Goal: Task Accomplishment & Management: Complete application form

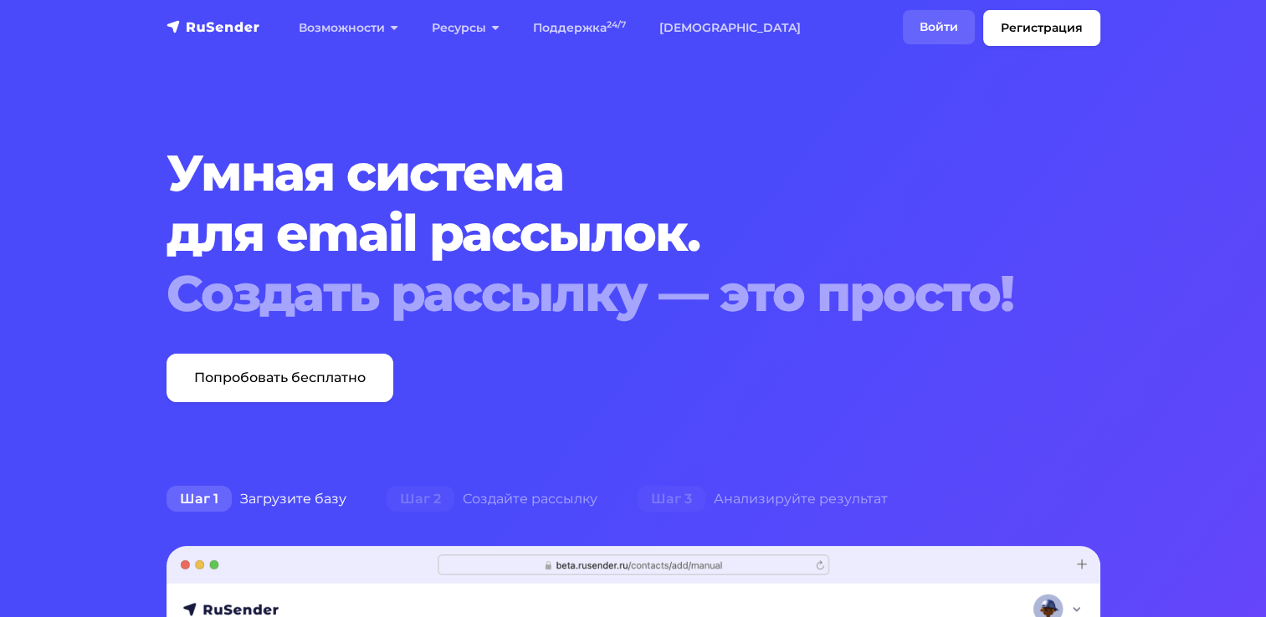
click at [954, 24] on link "Войти" at bounding box center [939, 27] width 72 height 34
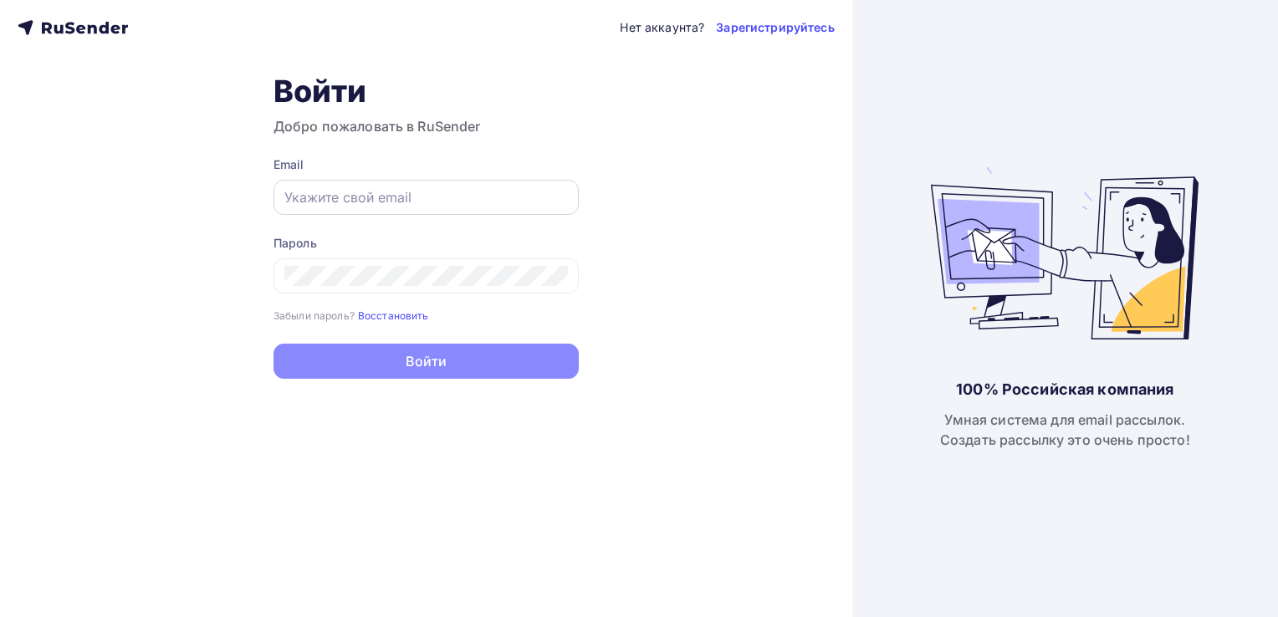
click at [403, 197] on input "text" at bounding box center [426, 197] width 284 height 20
type input "[EMAIL_ADDRESS][DOMAIN_NAME]"
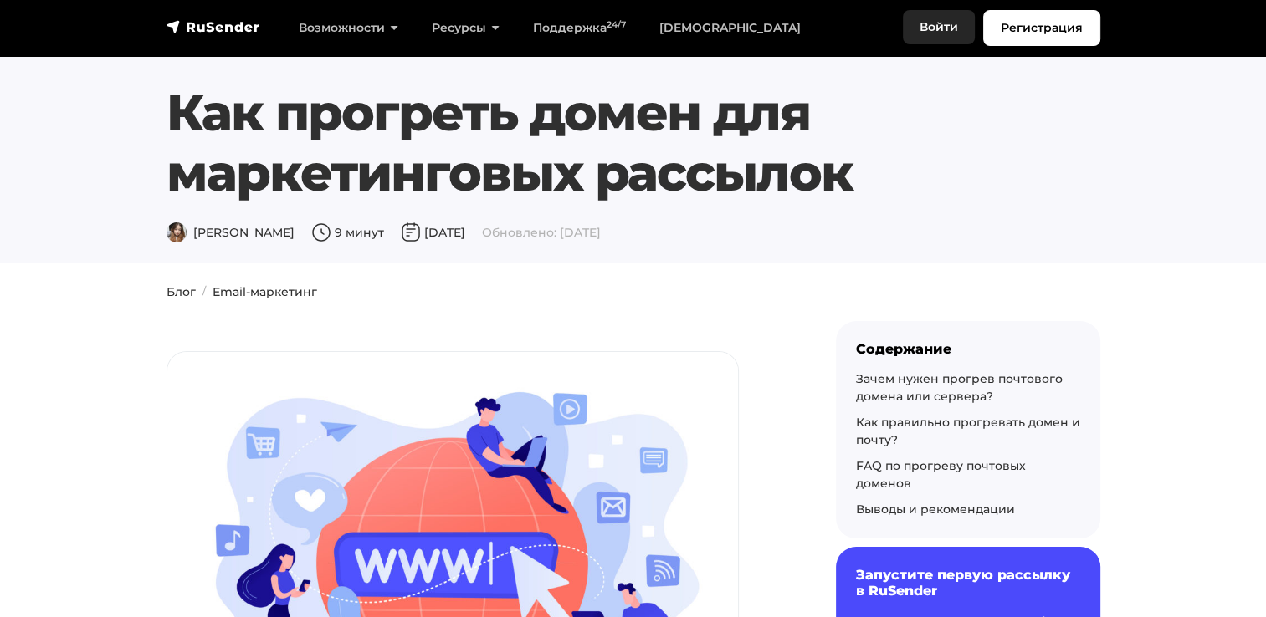
click at [927, 28] on link "Войти" at bounding box center [939, 27] width 72 height 34
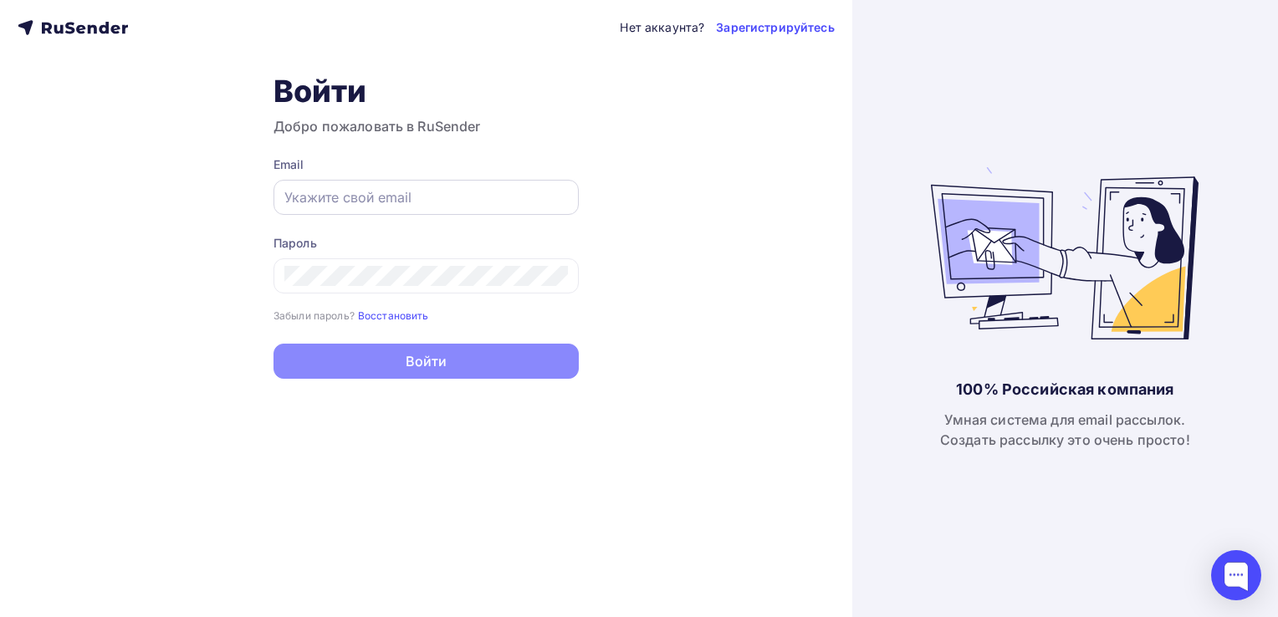
click at [388, 197] on input "text" at bounding box center [426, 197] width 284 height 20
type input "[EMAIL_ADDRESS][DOMAIN_NAME]"
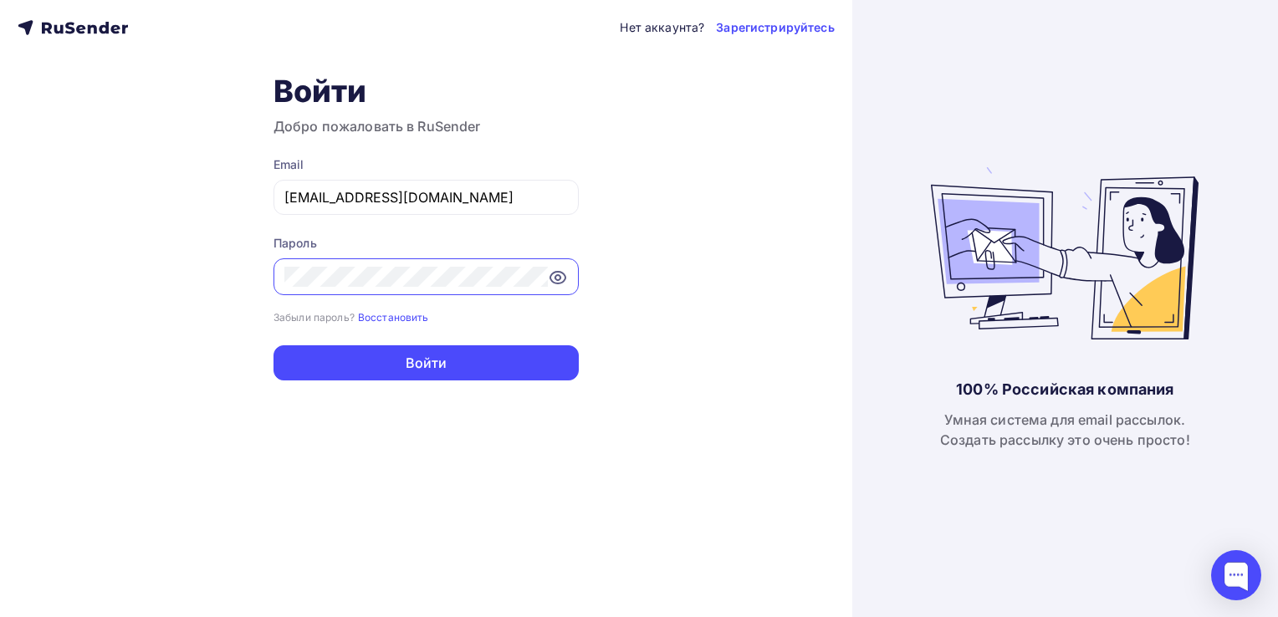
click at [555, 276] on icon at bounding box center [558, 278] width 20 height 20
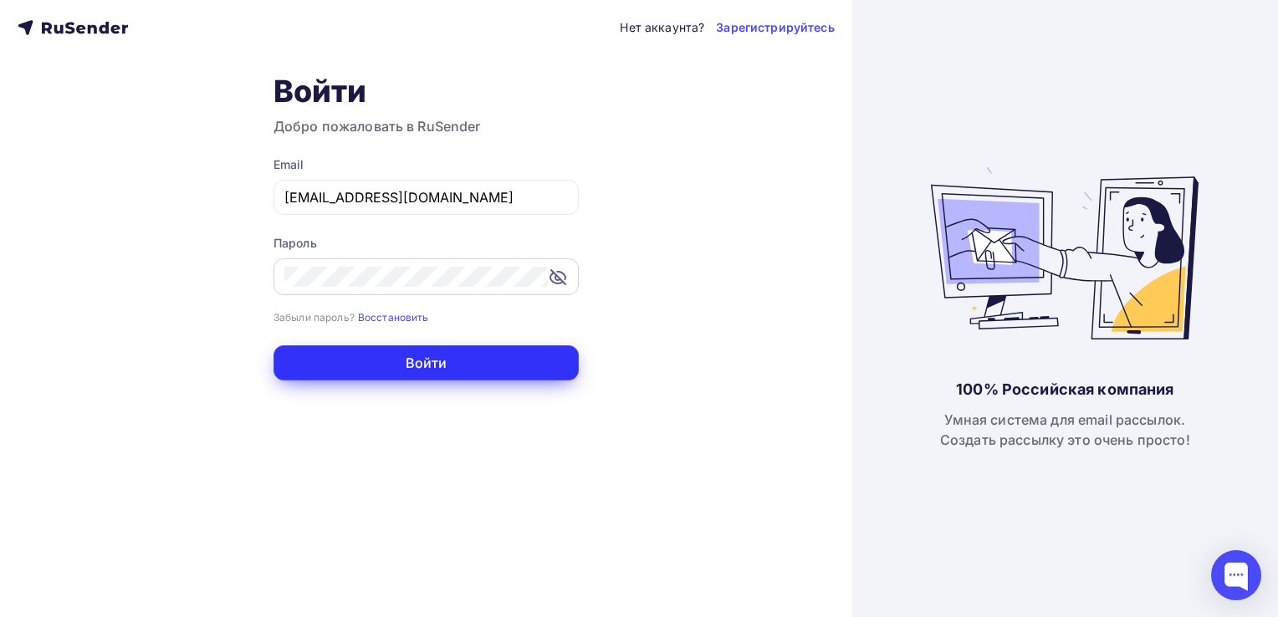
click at [435, 363] on button "Войти" at bounding box center [426, 363] width 305 height 35
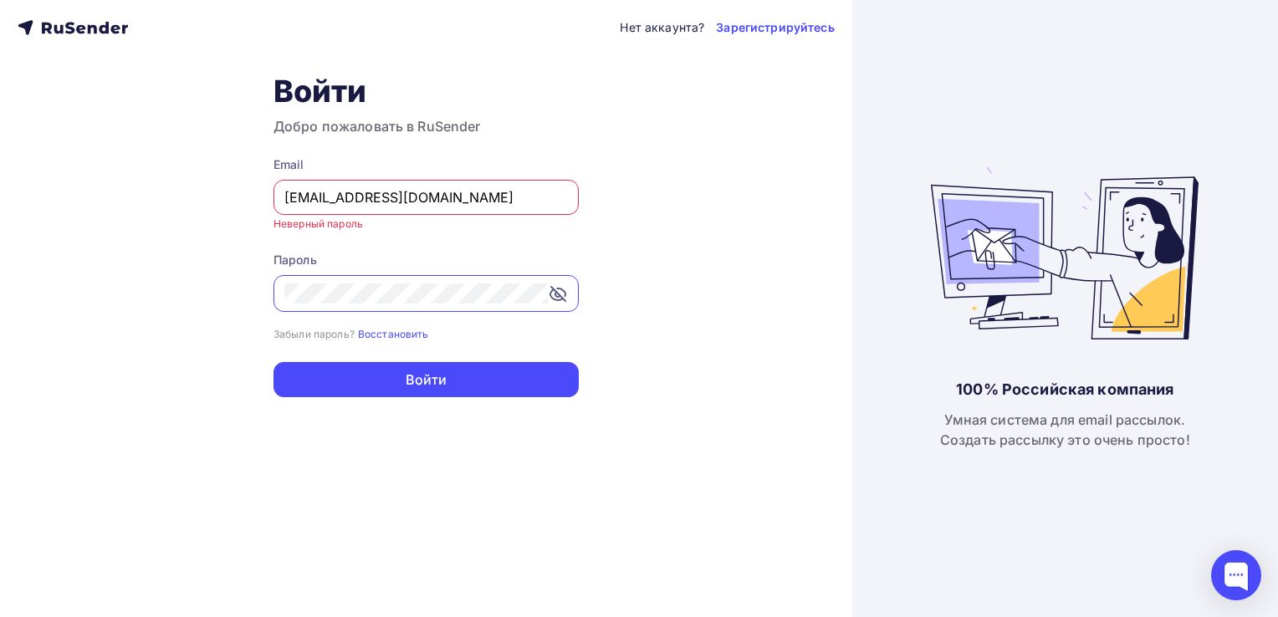
click at [236, 299] on div "Нет аккаунта? Зарегистрируйтесь Войти Добро пожаловать в RuSender Email [EMAIL_…" at bounding box center [426, 308] width 853 height 617
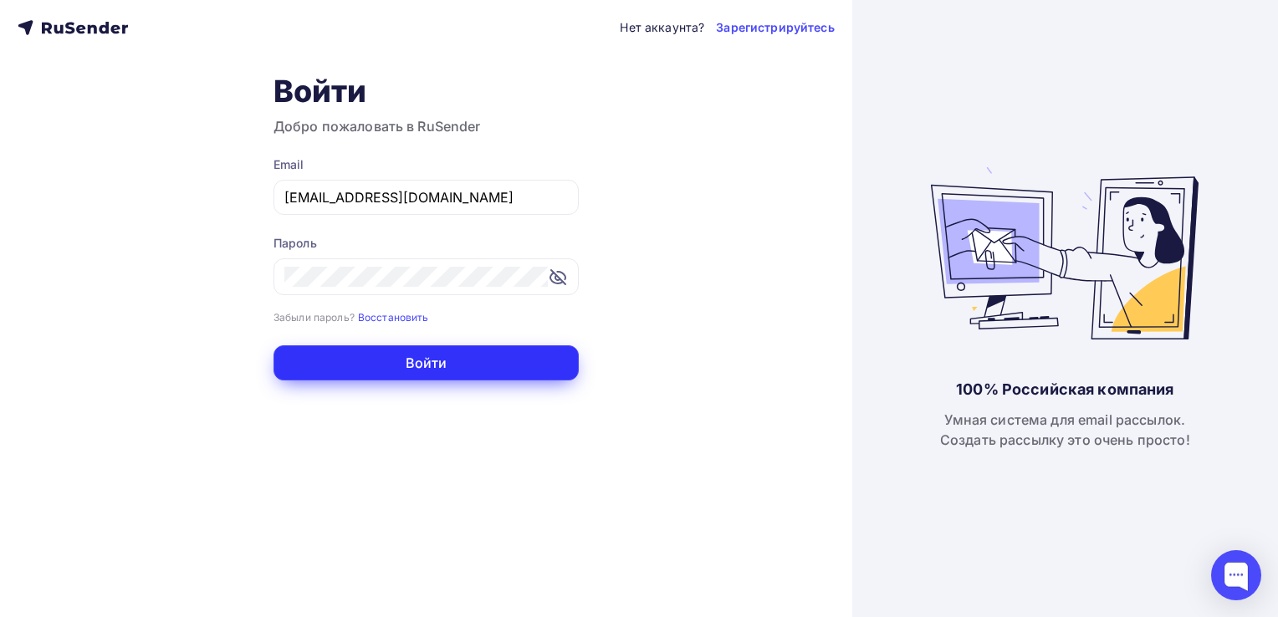
click at [419, 352] on button "Войти" at bounding box center [426, 363] width 305 height 35
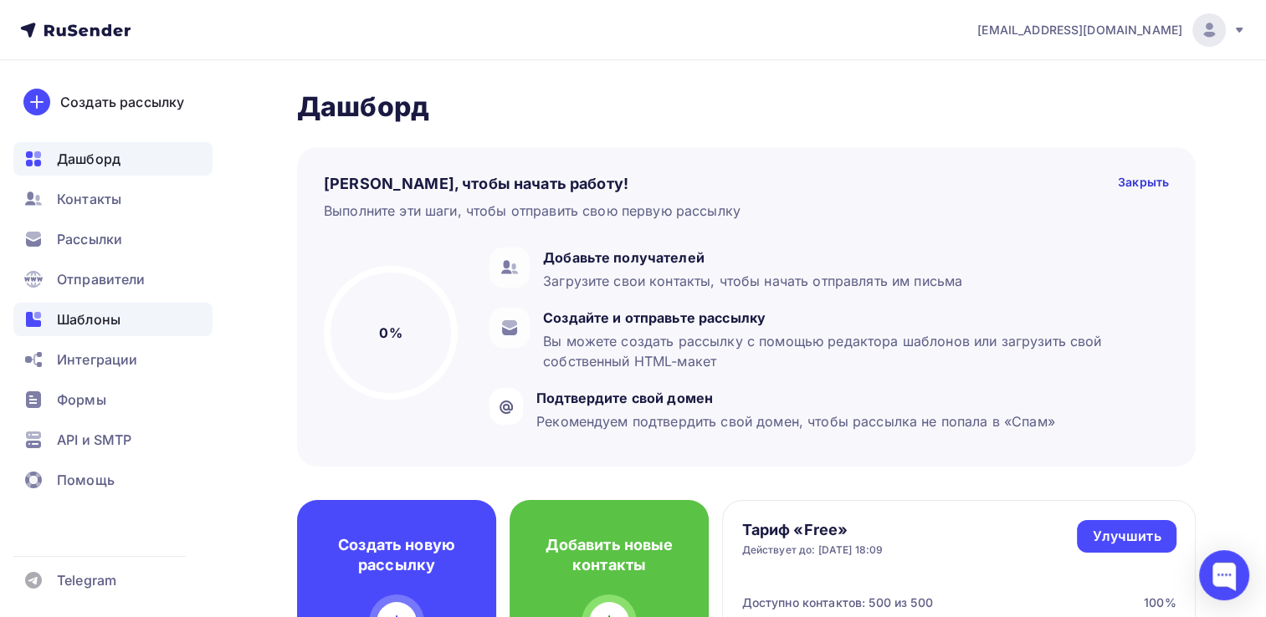
click at [84, 326] on span "Шаблоны" at bounding box center [89, 320] width 64 height 20
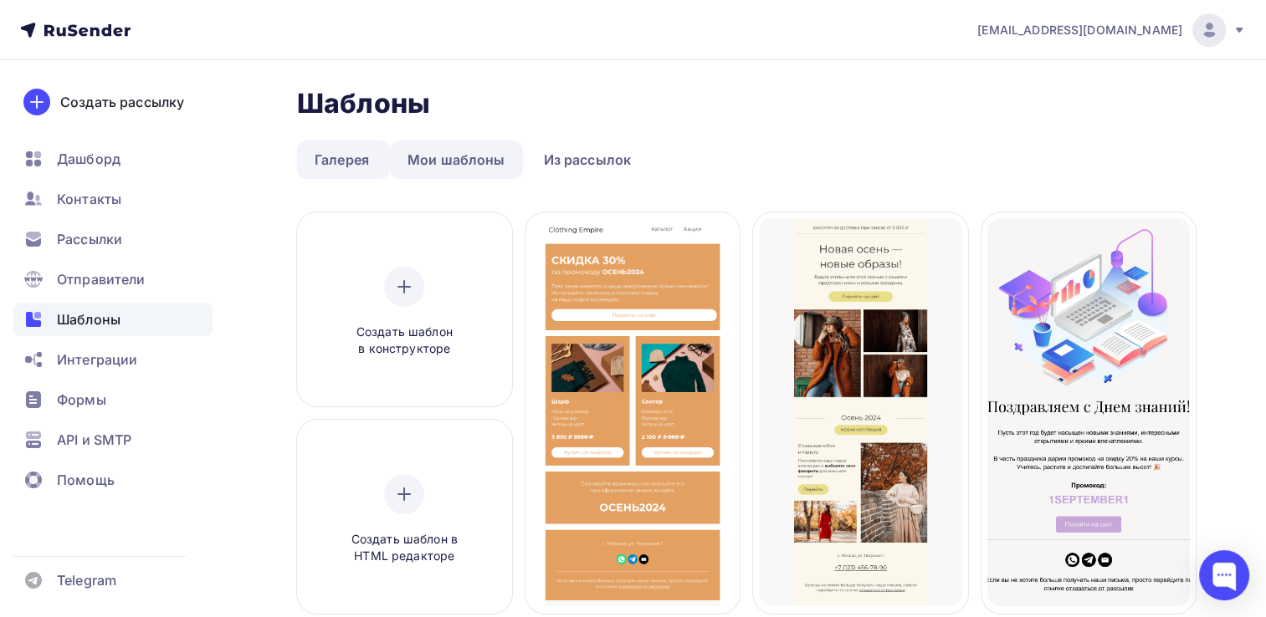
click at [448, 162] on link "Мои шаблоны" at bounding box center [456, 160] width 133 height 38
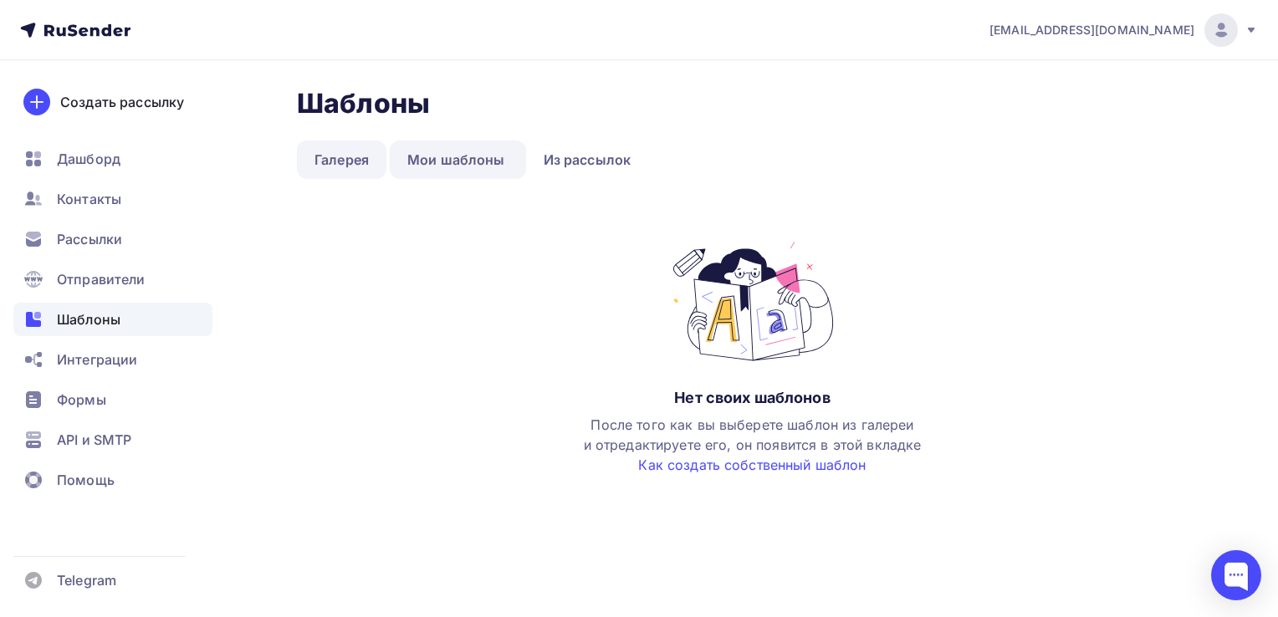
click at [371, 162] on link "Галерея" at bounding box center [342, 160] width 90 height 38
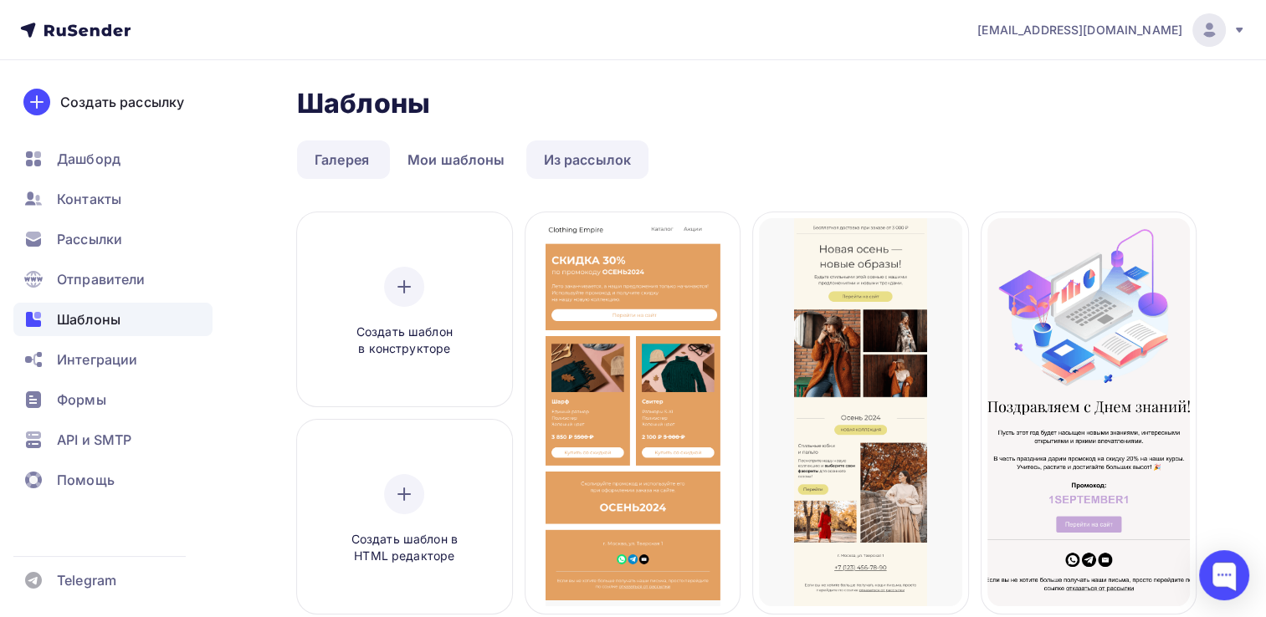
click at [581, 161] on link "Из рассылок" at bounding box center [587, 160] width 123 height 38
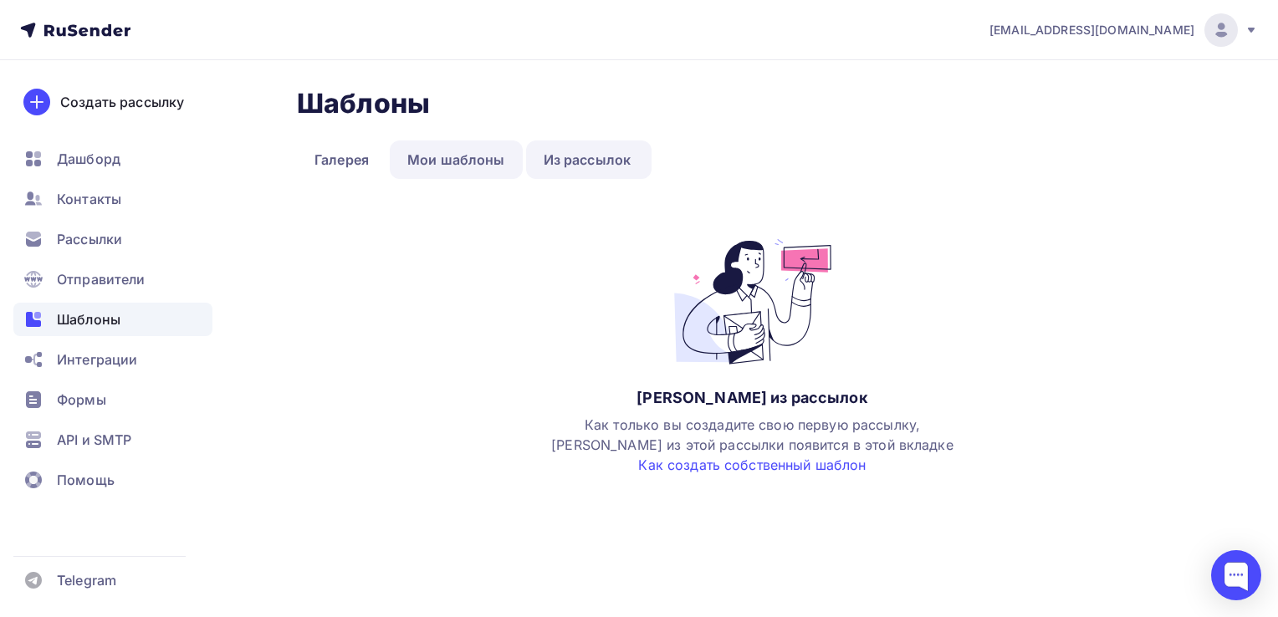
click at [467, 161] on link "Мои шаблоны" at bounding box center [456, 160] width 133 height 38
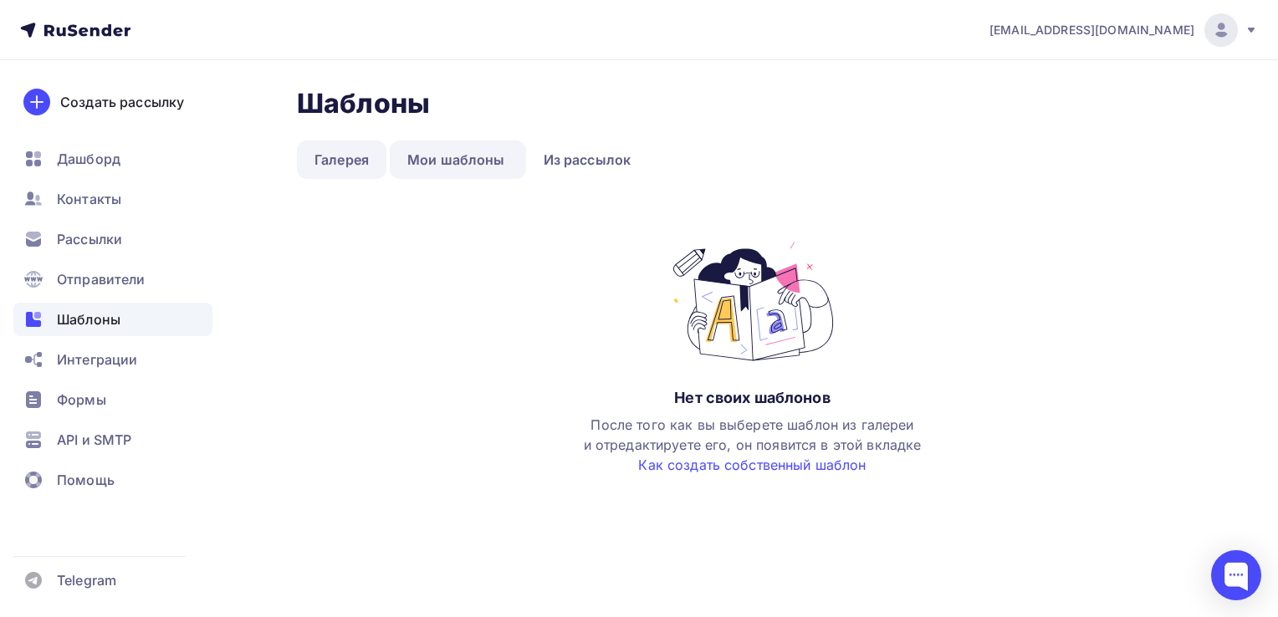
click at [365, 161] on link "Галерея" at bounding box center [342, 160] width 90 height 38
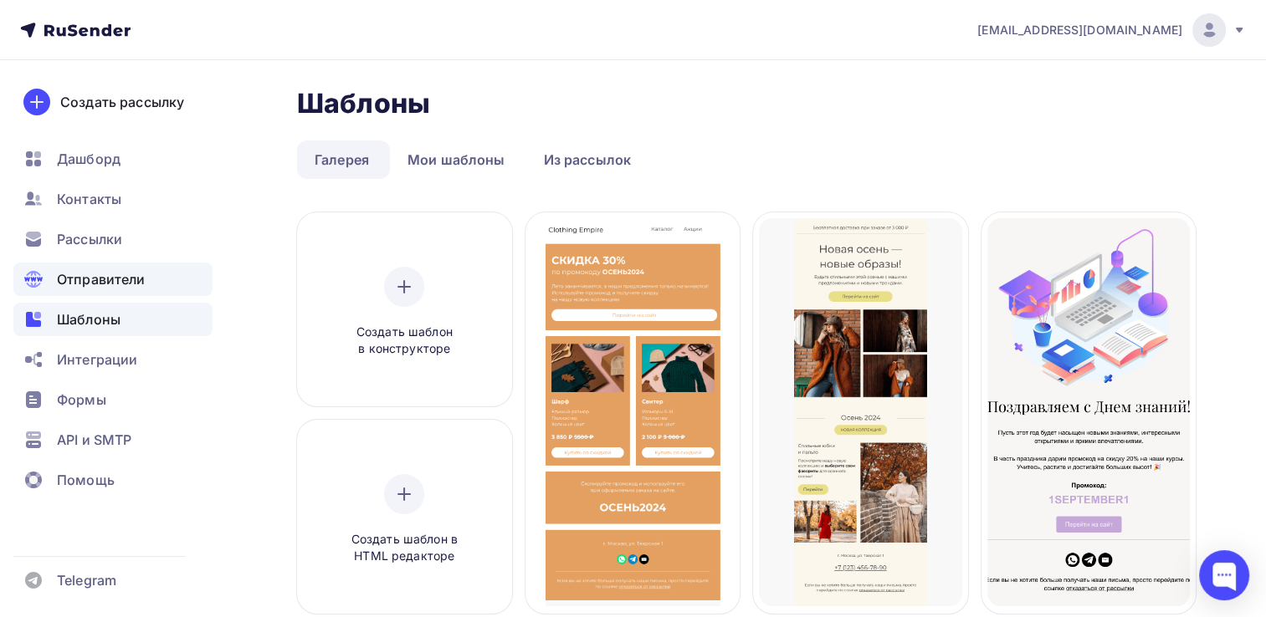
click at [96, 289] on div "Отправители" at bounding box center [112, 279] width 199 height 33
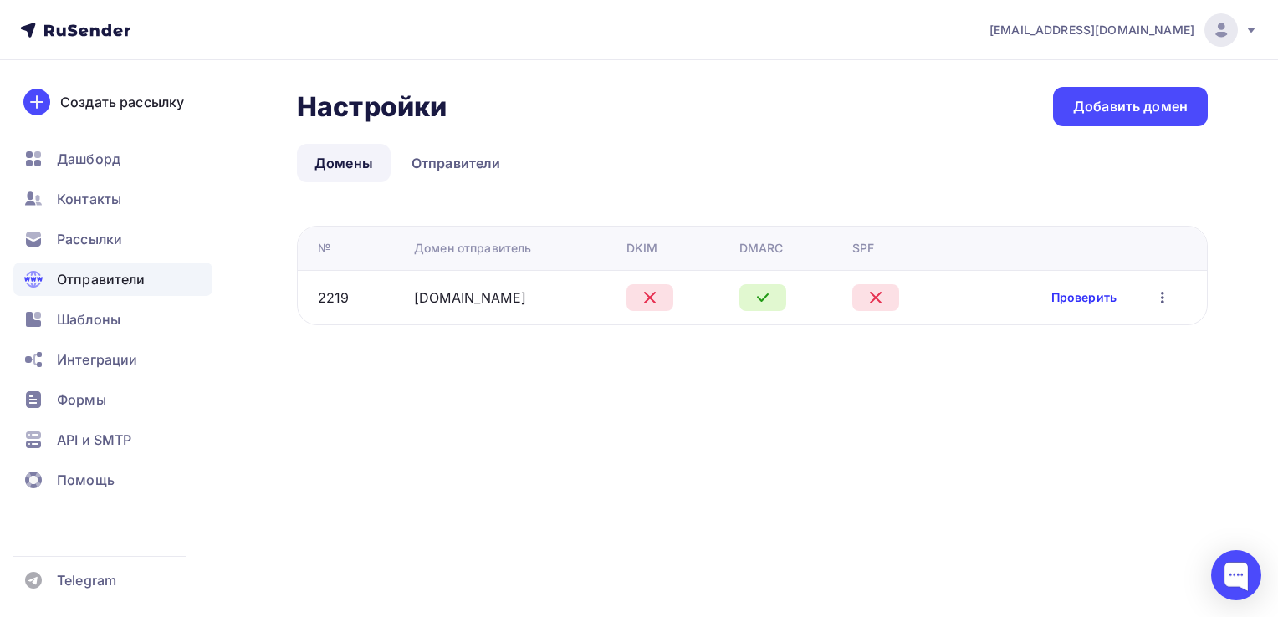
click at [1094, 300] on link "Проверить" at bounding box center [1084, 297] width 65 height 17
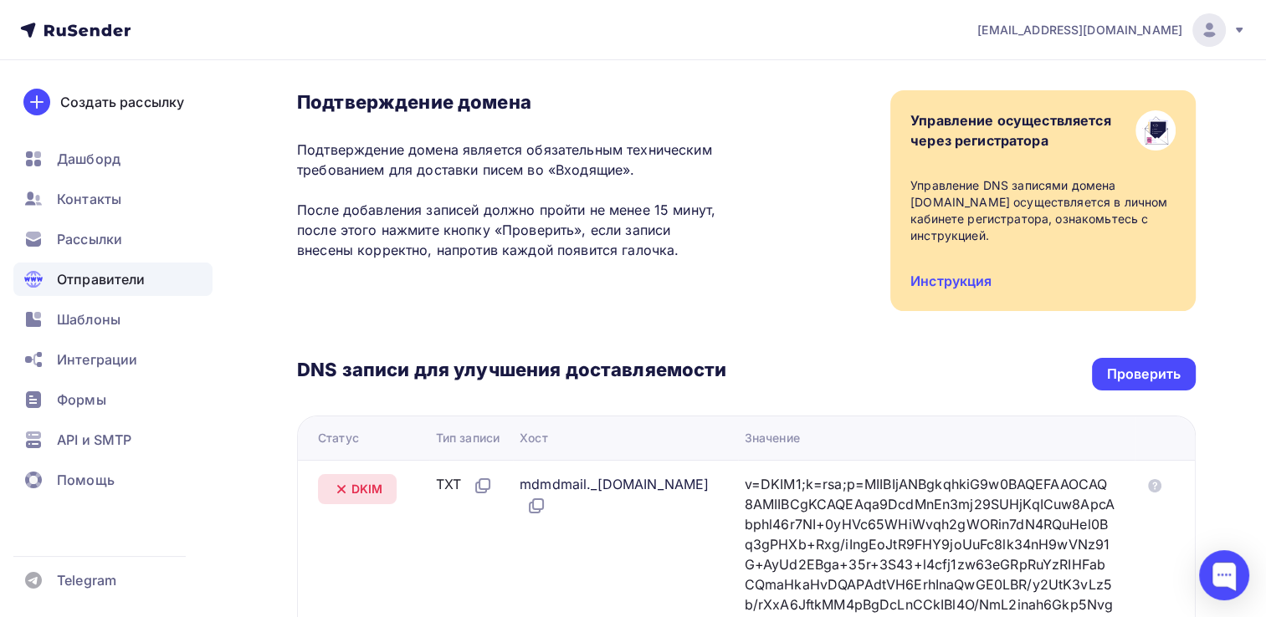
scroll to position [84, 0]
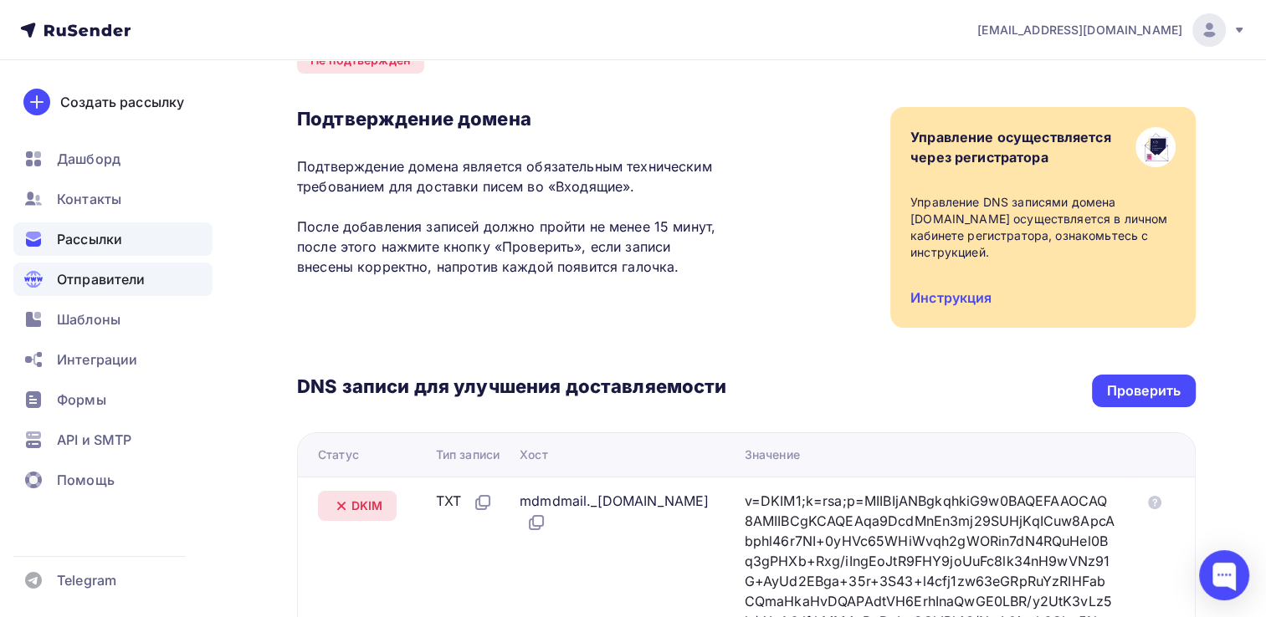
click at [91, 239] on span "Рассылки" at bounding box center [89, 239] width 65 height 20
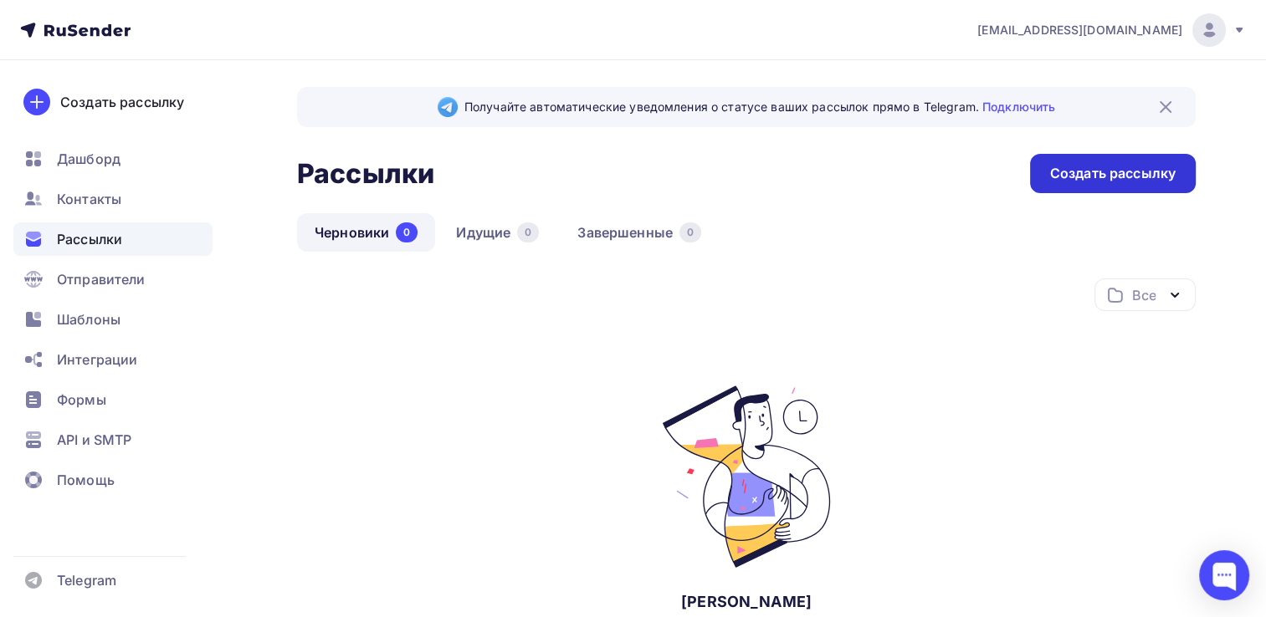
click at [1116, 187] on div "Создать рассылку" at bounding box center [1113, 173] width 166 height 39
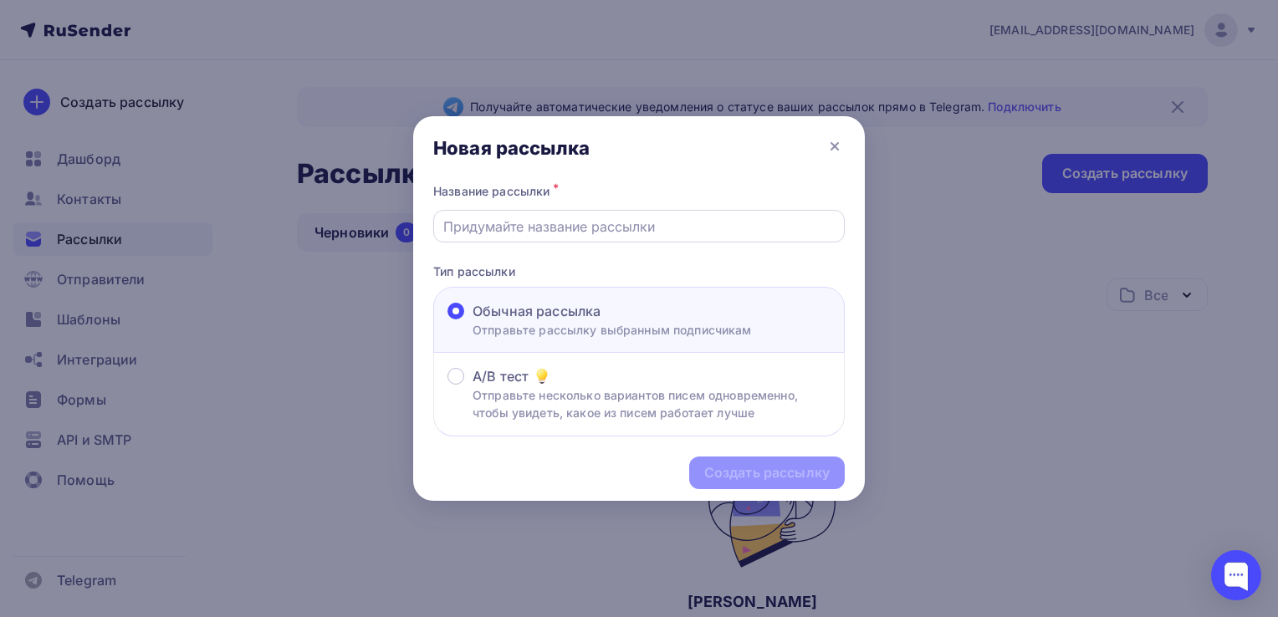
click at [516, 233] on input "text" at bounding box center [639, 227] width 392 height 20
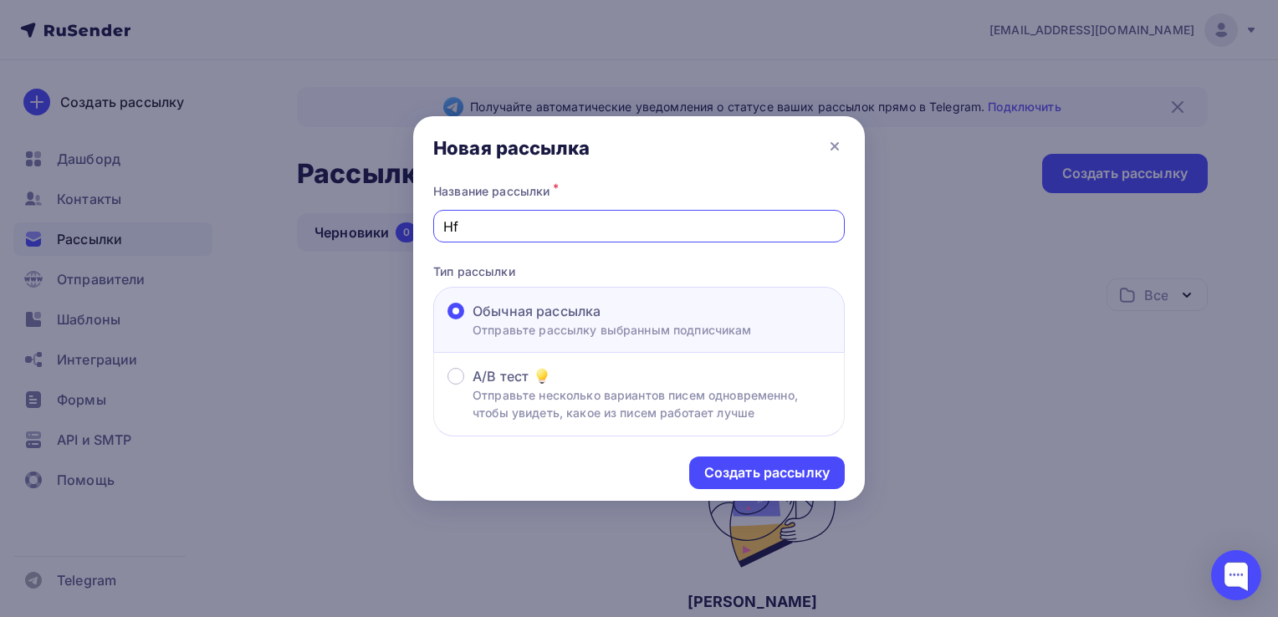
type input "H"
type input "рассылка тест"
click at [763, 469] on div "Создать рассылку" at bounding box center [768, 473] width 126 height 19
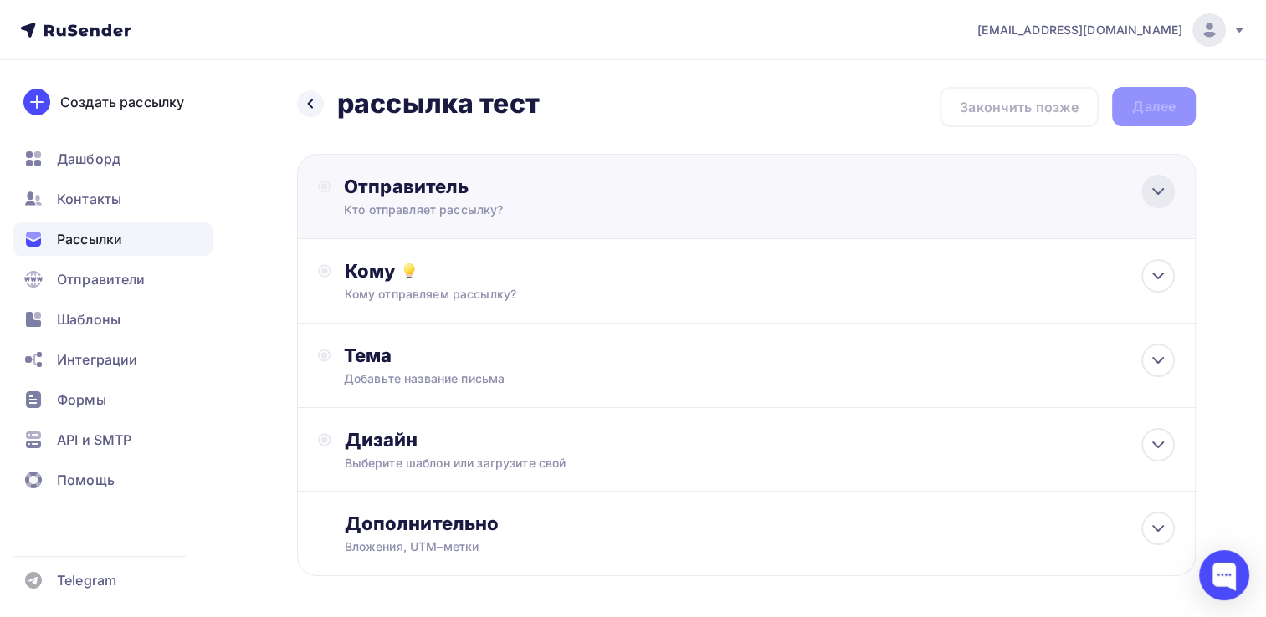
click at [1161, 197] on icon at bounding box center [1158, 192] width 20 height 20
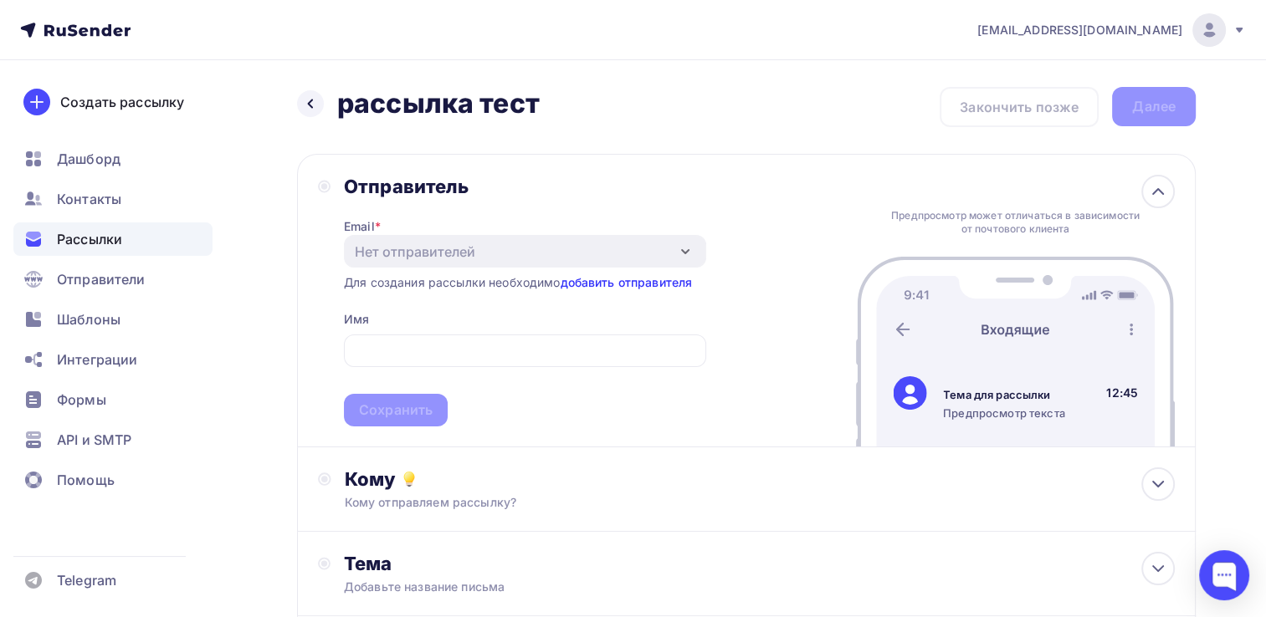
click at [653, 286] on link "добавить отправителя" at bounding box center [626, 282] width 132 height 14
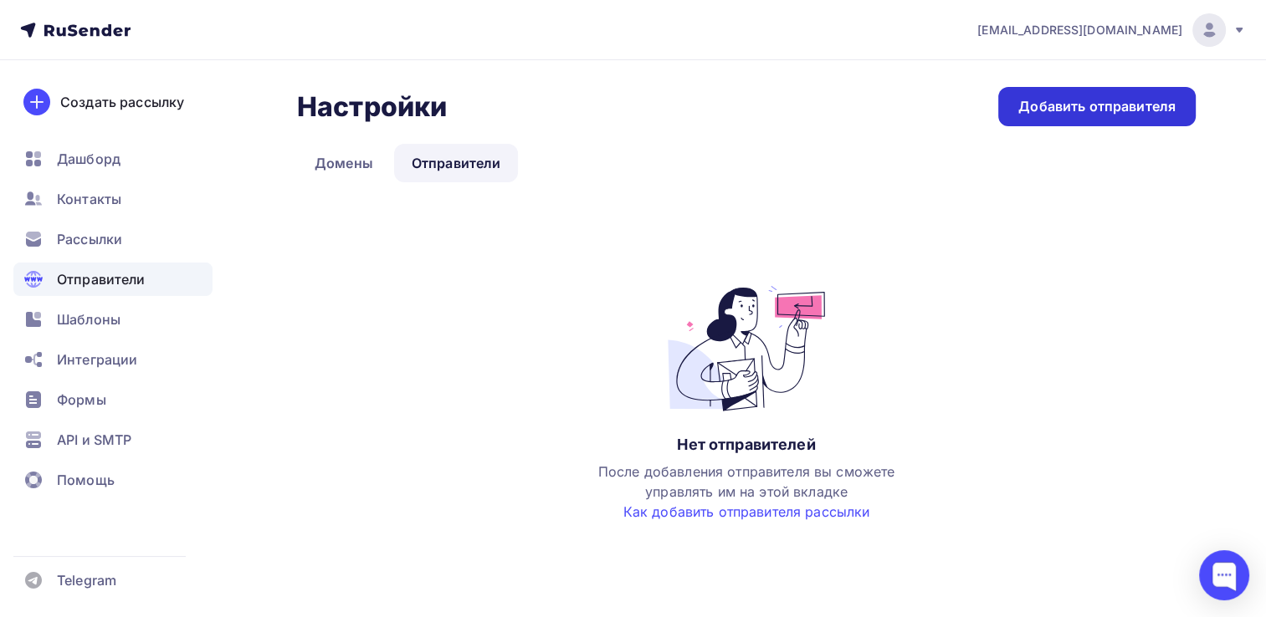
click at [1130, 105] on div "Добавить отправителя" at bounding box center [1096, 106] width 157 height 19
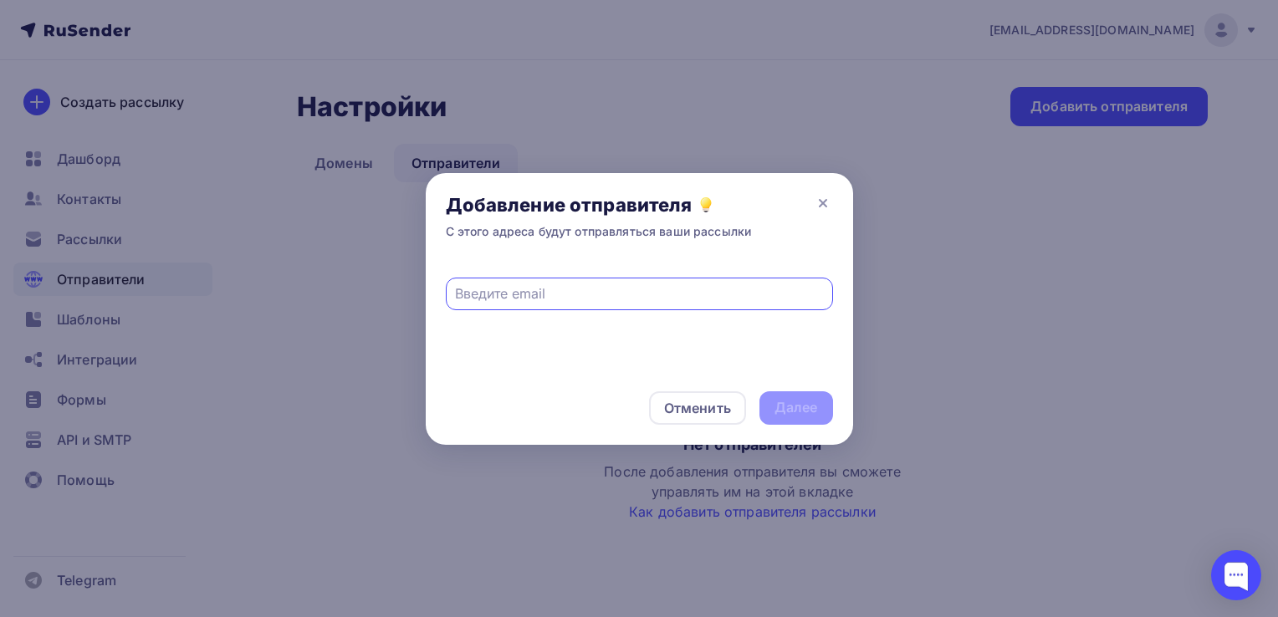
click at [598, 284] on input "text" at bounding box center [639, 294] width 368 height 20
type input "[EMAIL_ADDRESS][DOMAIN_NAME]"
click at [797, 406] on div "Далее" at bounding box center [797, 407] width 44 height 19
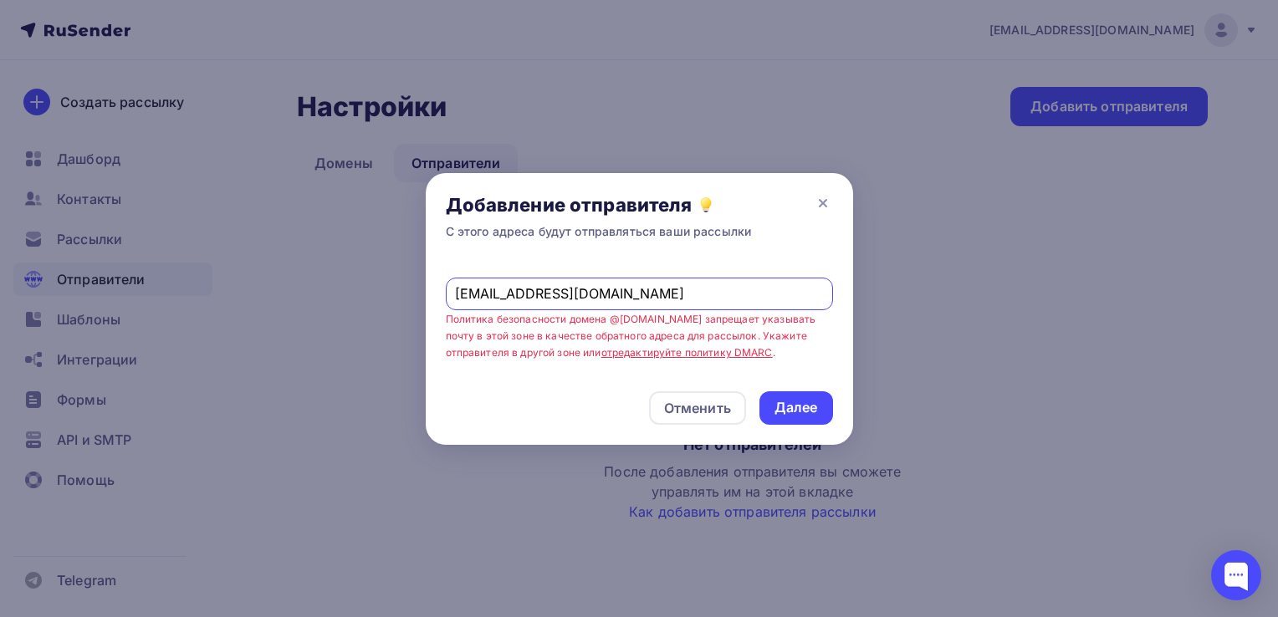
click at [479, 293] on input "[EMAIL_ADDRESS][DOMAIN_NAME]" at bounding box center [639, 294] width 368 height 20
click at [607, 295] on input "[EMAIL_ADDRESS][DOMAIN_NAME]" at bounding box center [639, 294] width 368 height 20
drag, startPoint x: 572, startPoint y: 296, endPoint x: 315, endPoint y: 296, distance: 257.7
click at [315, 296] on div "Добавление отправителя С этого адреса будут отправляться ваши рассылки [EMAIL_A…" at bounding box center [639, 308] width 1278 height 617
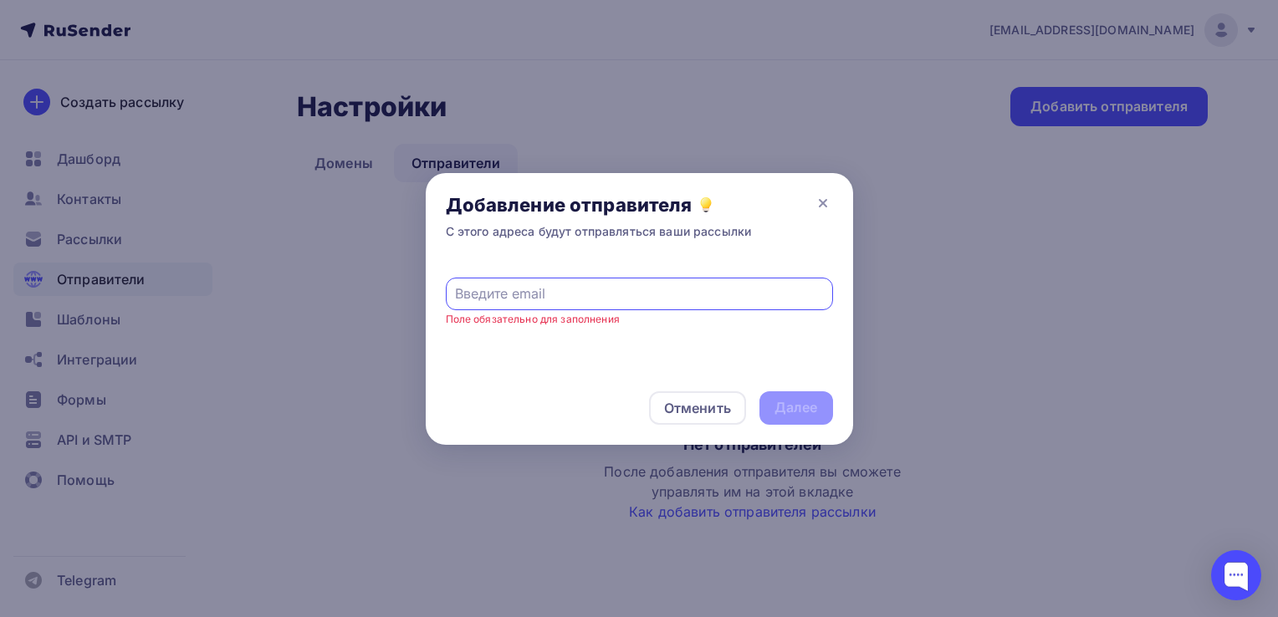
click at [538, 289] on input "text" at bounding box center [639, 294] width 368 height 20
click at [538, 351] on div "Поле обязательно для заполнения" at bounding box center [640, 315] width 428 height 111
click at [702, 407] on div "Отменить" at bounding box center [697, 408] width 67 height 20
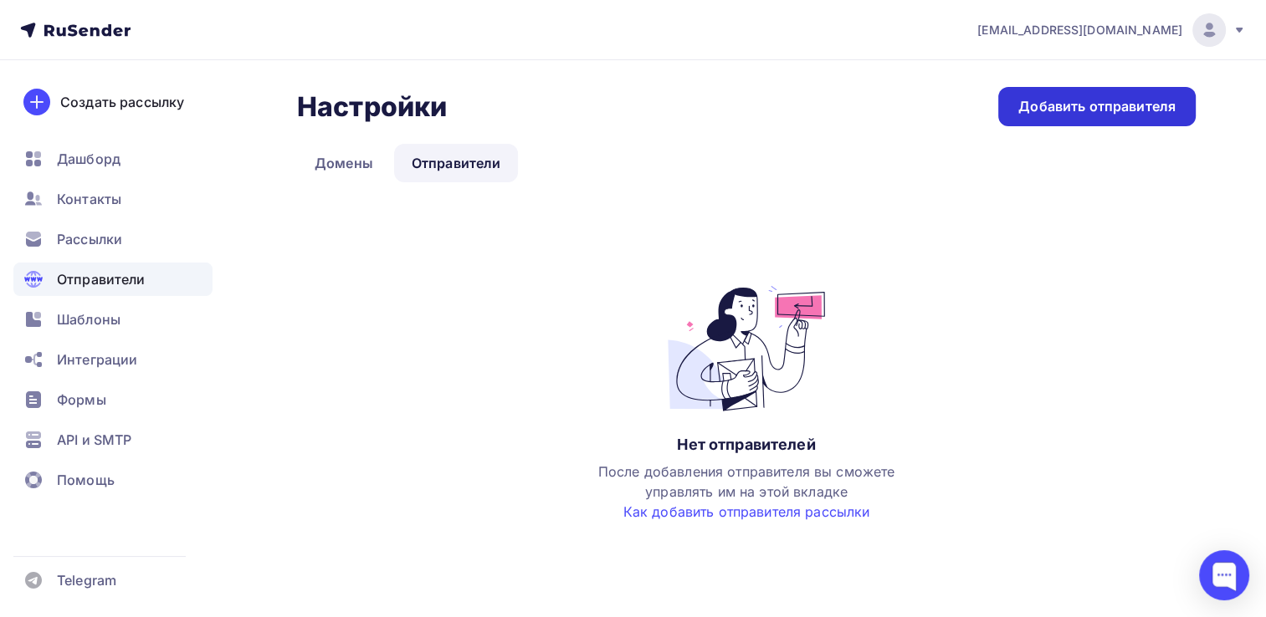
click at [1087, 122] on div "Добавить отправителя" at bounding box center [1096, 106] width 197 height 39
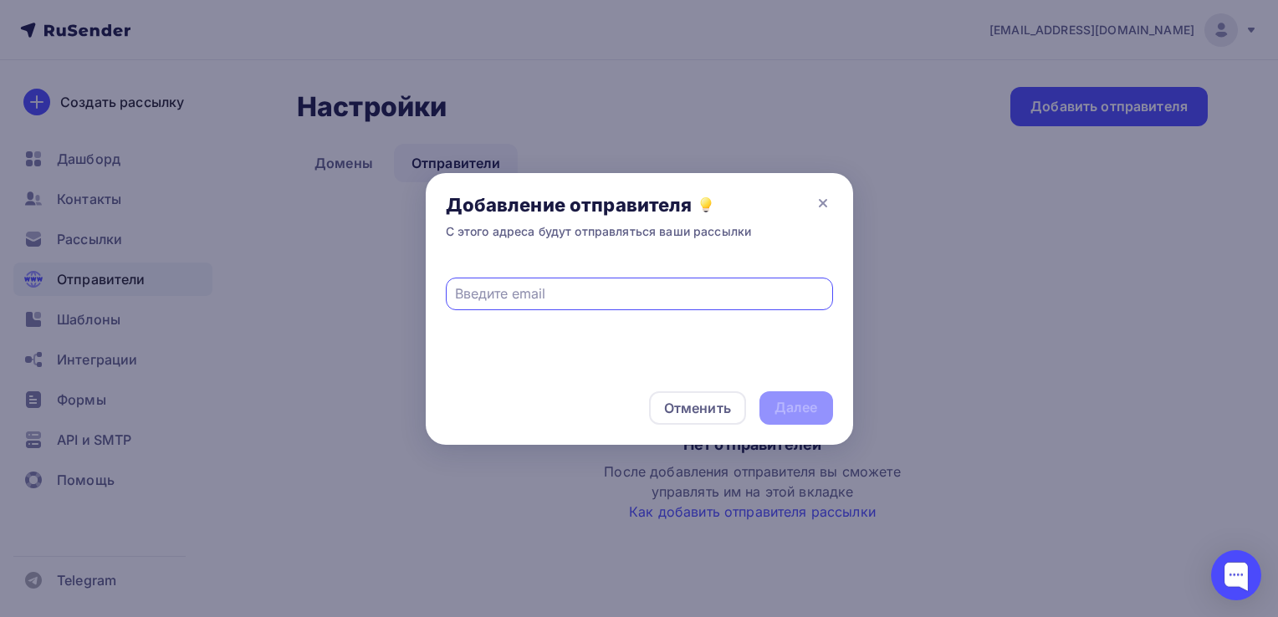
click at [539, 299] on input "text" at bounding box center [639, 294] width 368 height 20
type input "ь"
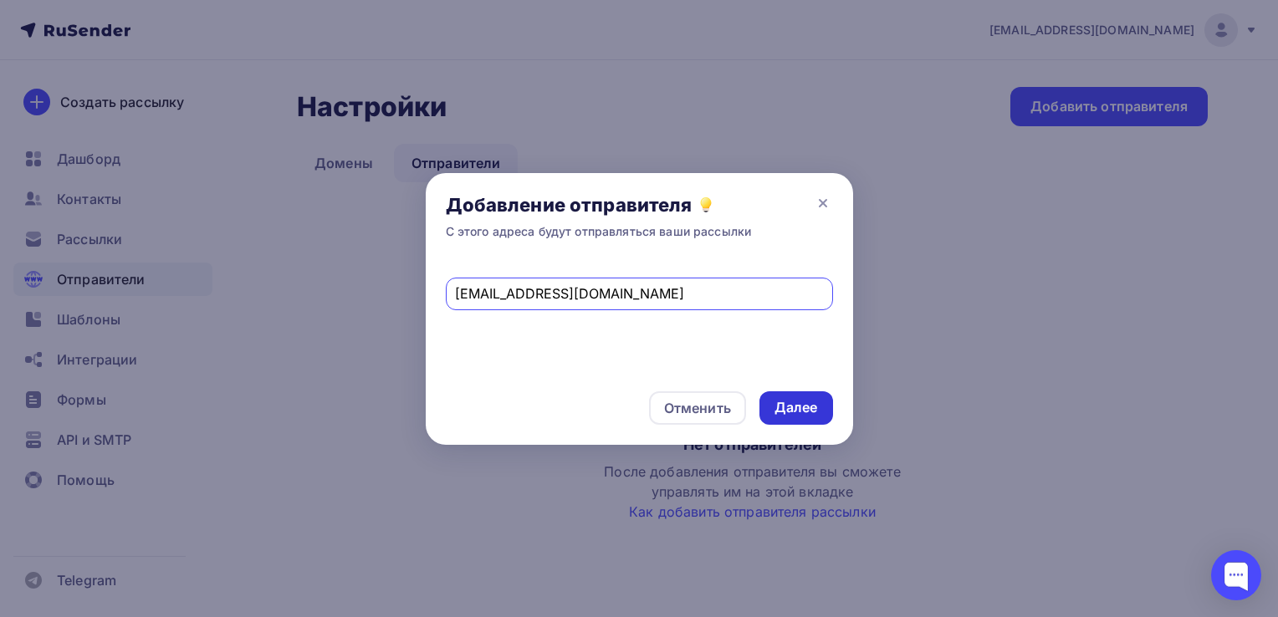
type input "[EMAIL_ADDRESS][DOMAIN_NAME]"
click at [792, 396] on div "Далее" at bounding box center [797, 408] width 74 height 33
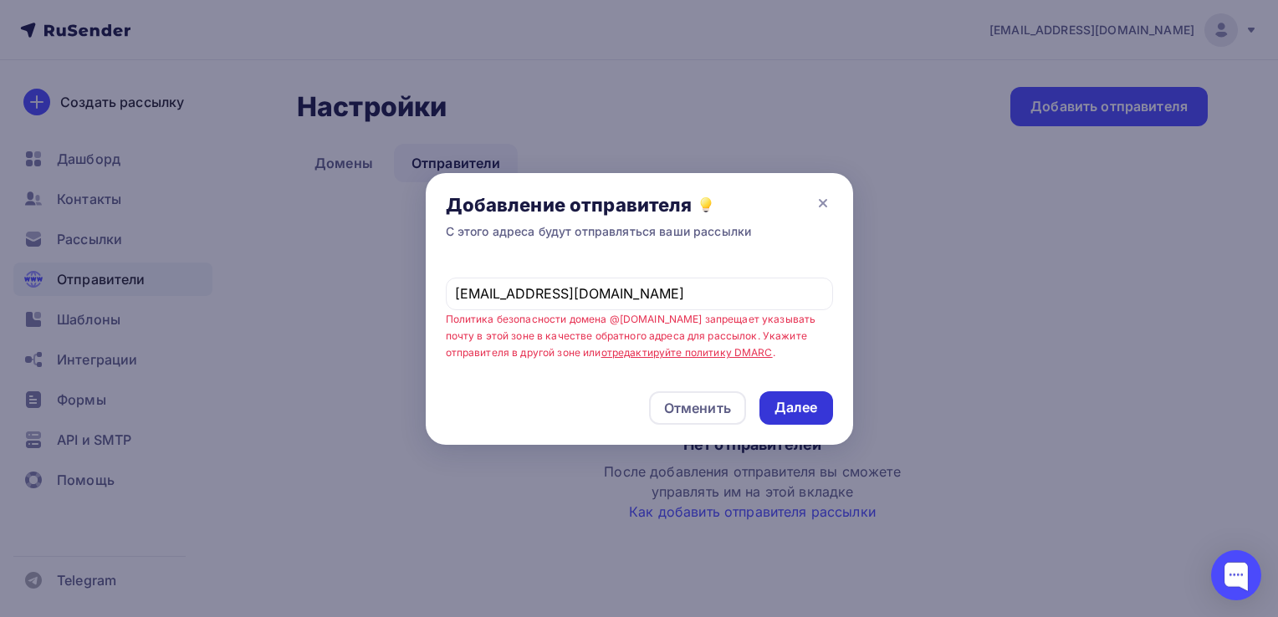
click at [792, 396] on div "Далее" at bounding box center [797, 408] width 74 height 33
click at [728, 403] on div "Отменить" at bounding box center [697, 408] width 67 height 20
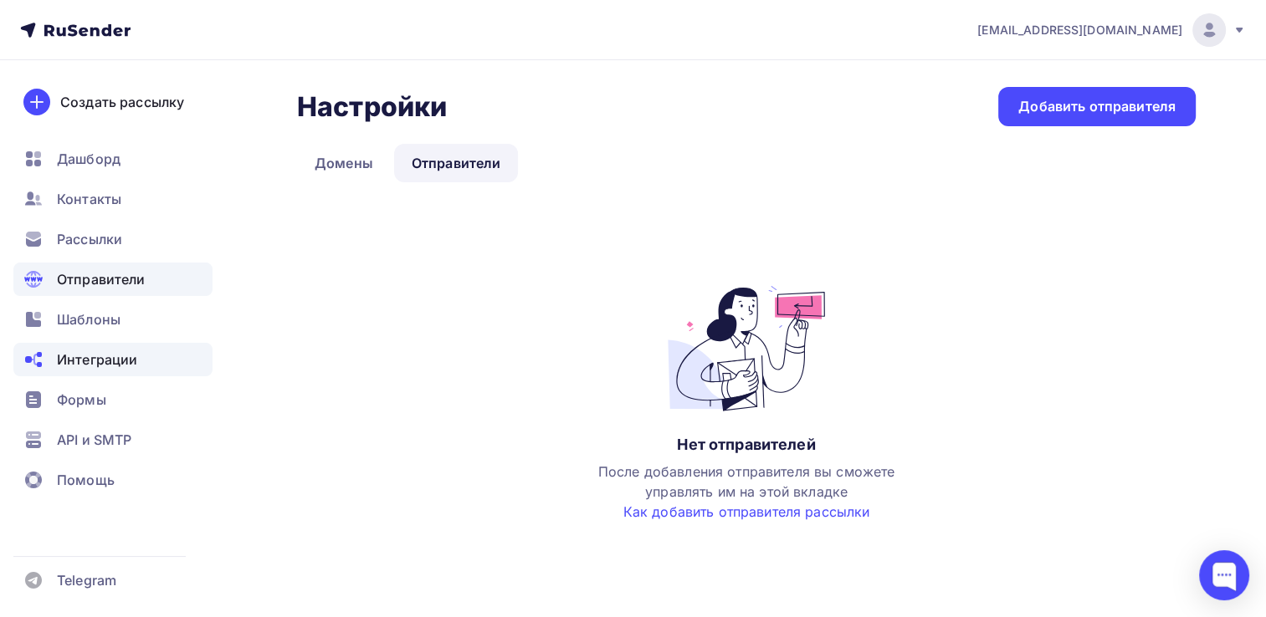
scroll to position [4, 0]
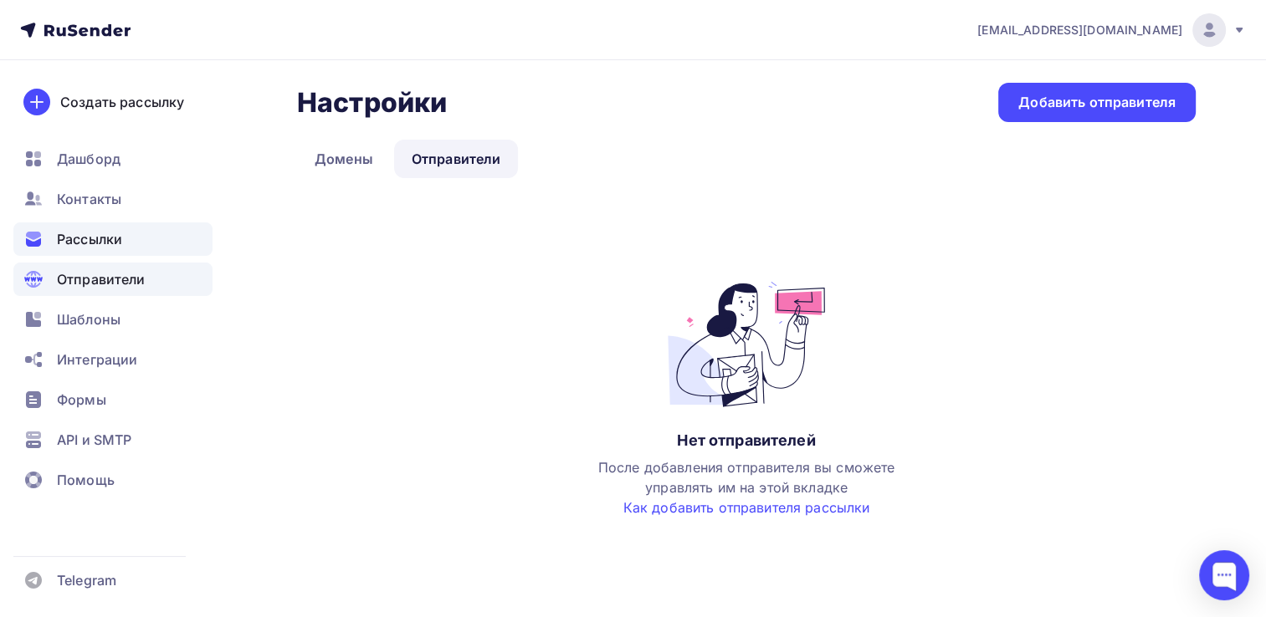
click at [123, 238] on div "Рассылки" at bounding box center [112, 239] width 199 height 33
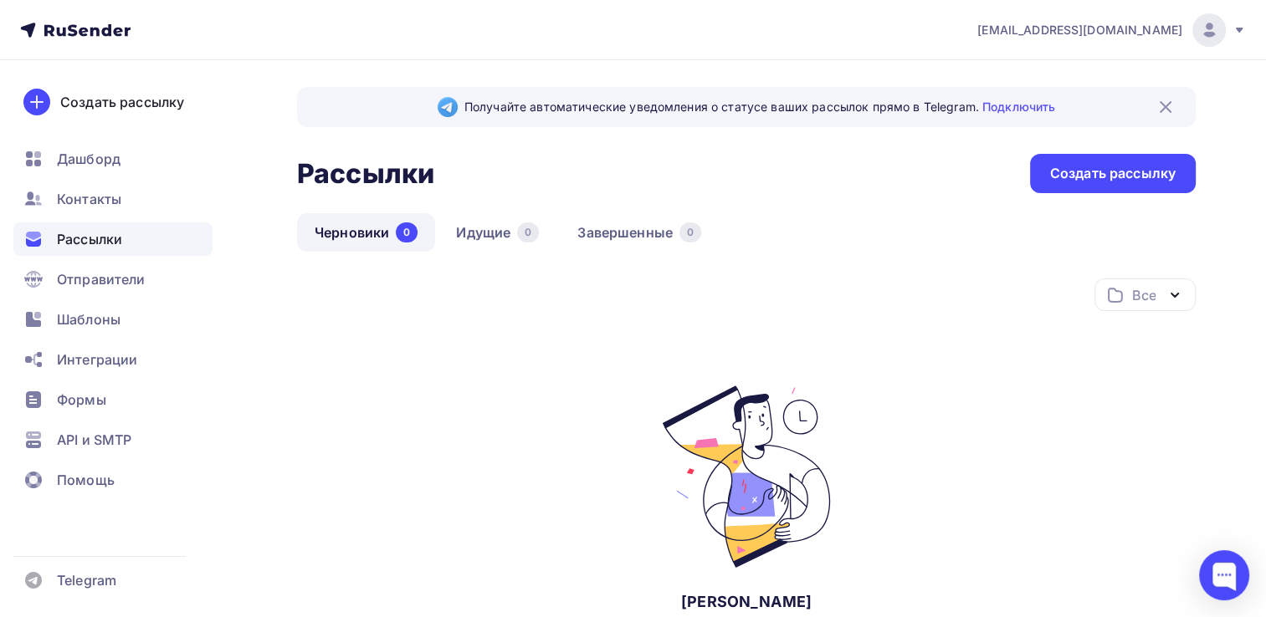
click at [1174, 37] on span "[EMAIL_ADDRESS][DOMAIN_NAME]" at bounding box center [1079, 30] width 205 height 17
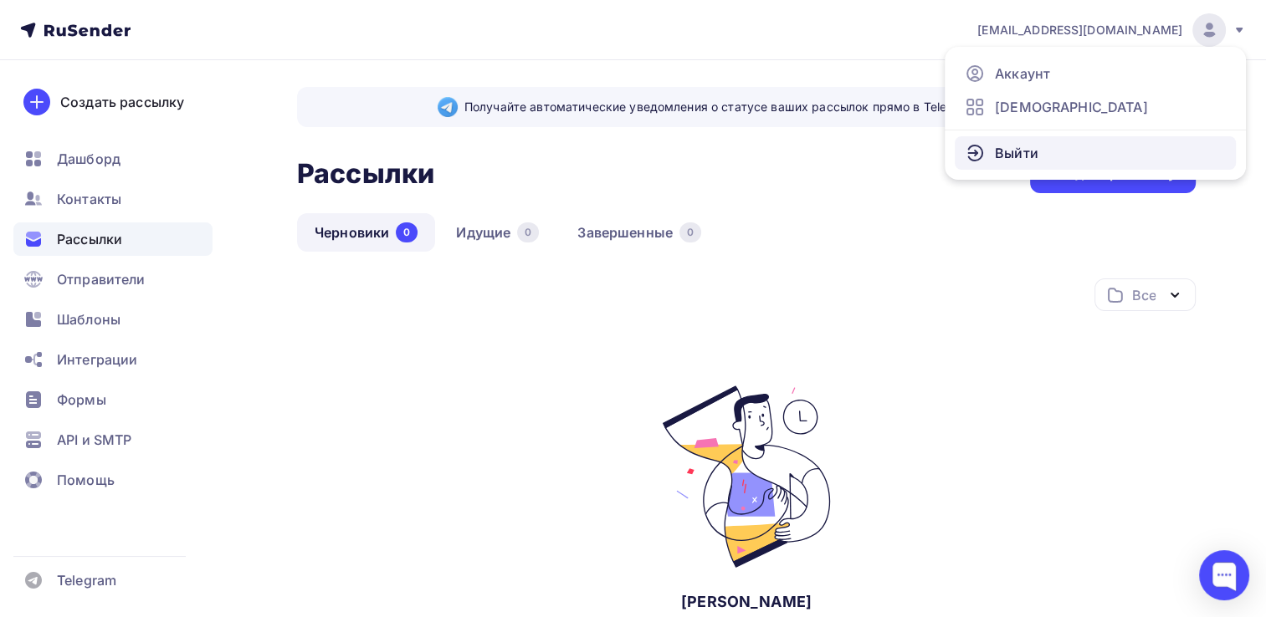
click at [1007, 154] on span "Выйти" at bounding box center [1017, 153] width 44 height 20
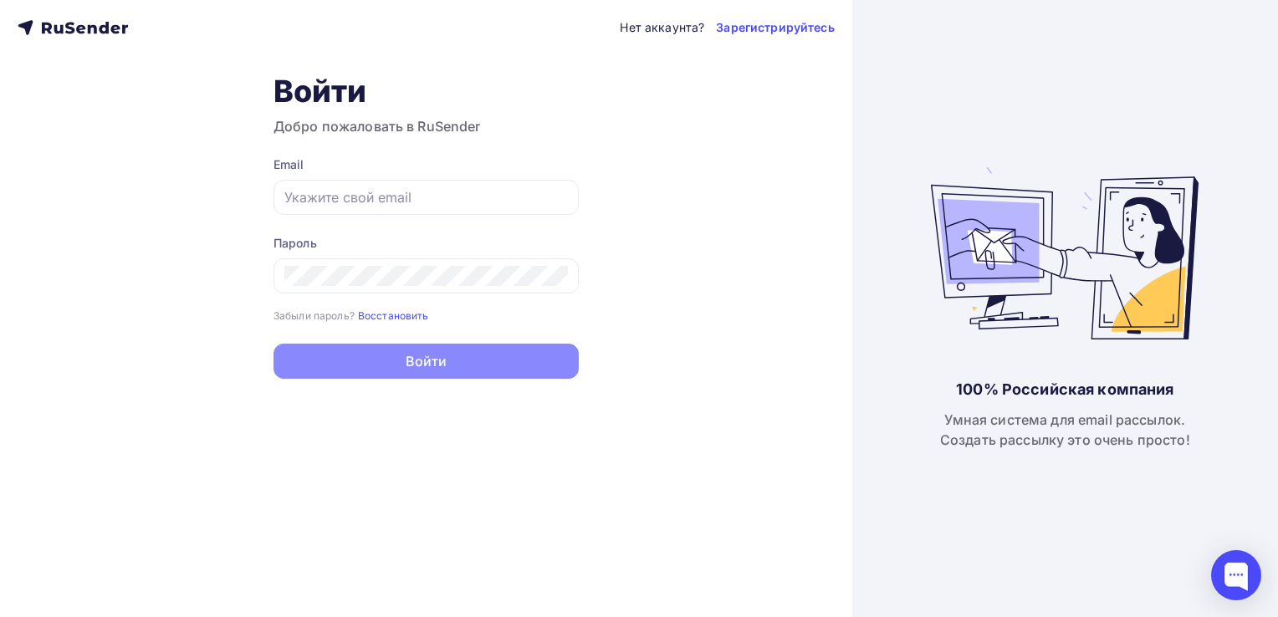
type input "[EMAIL_ADDRESS][DOMAIN_NAME]"
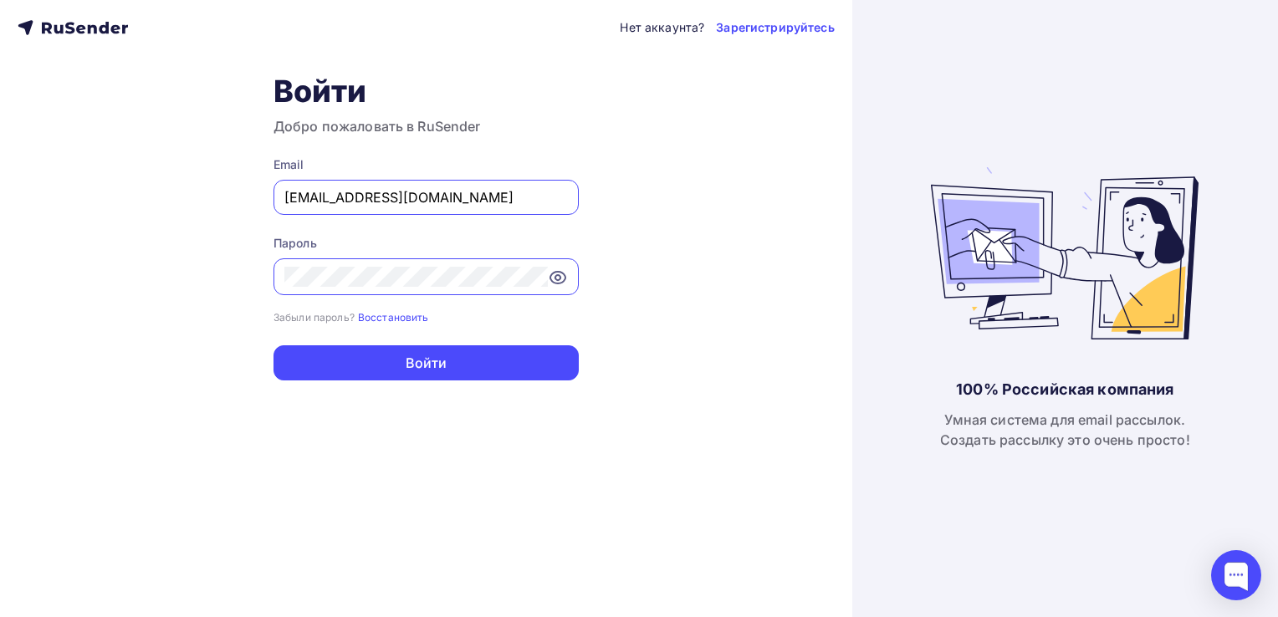
click at [452, 202] on input "[EMAIL_ADDRESS][DOMAIN_NAME]" at bounding box center [426, 197] width 284 height 20
drag, startPoint x: 436, startPoint y: 192, endPoint x: 210, endPoint y: 209, distance: 226.5
click at [210, 209] on div "Нет аккаунта? Зарегистрируйтесь Войти Добро пожаловать в RuSender Email [EMAIL_…" at bounding box center [426, 308] width 853 height 617
